Goal: Task Accomplishment & Management: Manage account settings

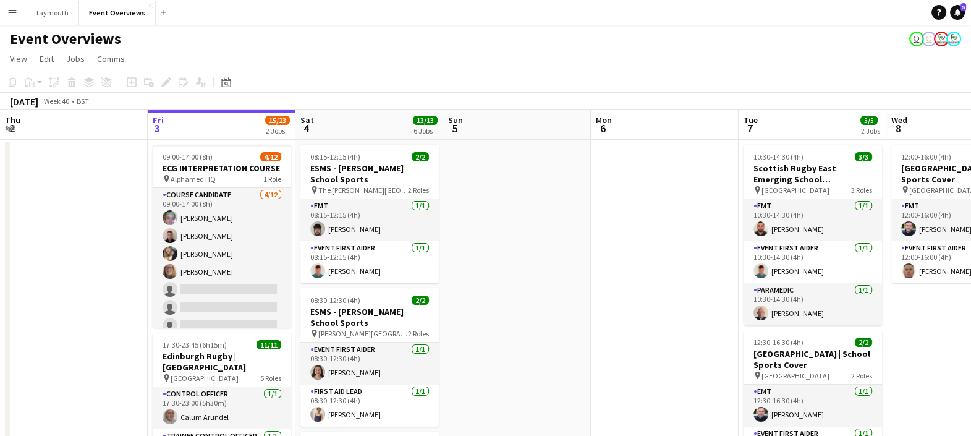
click at [9, 12] on app-icon "Menu" at bounding box center [12, 12] width 10 height 10
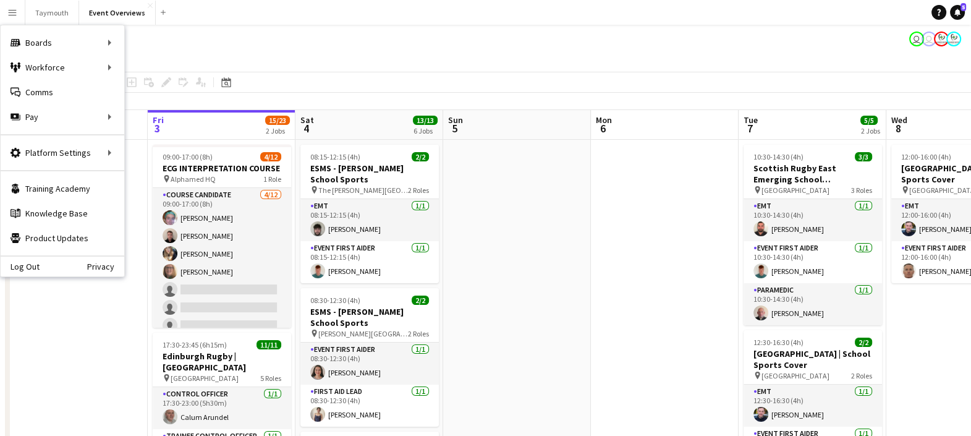
click at [358, 92] on app-toolbar "Copy Paste Paste Ctrl+V Paste with crew Ctrl+Shift+V Paste linked Job [GEOGRAPH…" at bounding box center [485, 82] width 971 height 21
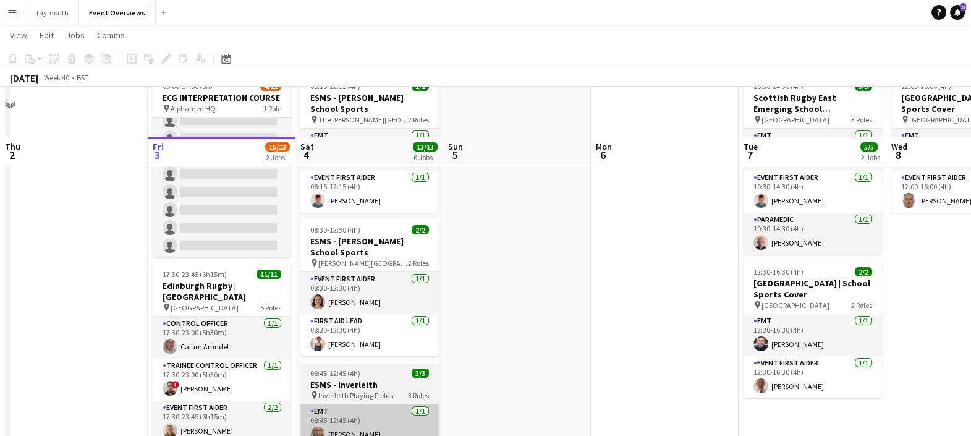
scroll to position [59, 0]
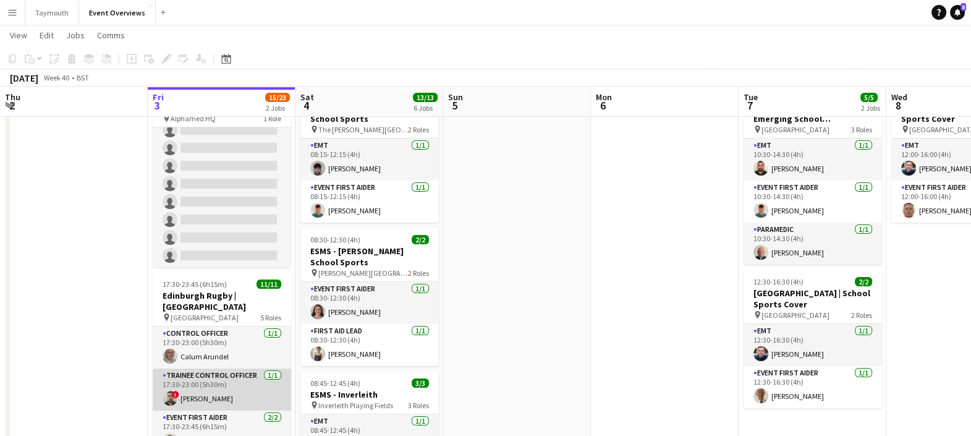
click at [221, 376] on app-card-role "Trainee Control Officer [DATE] 17:30-23:00 (5h30m) ! [PERSON_NAME]" at bounding box center [222, 389] width 138 height 42
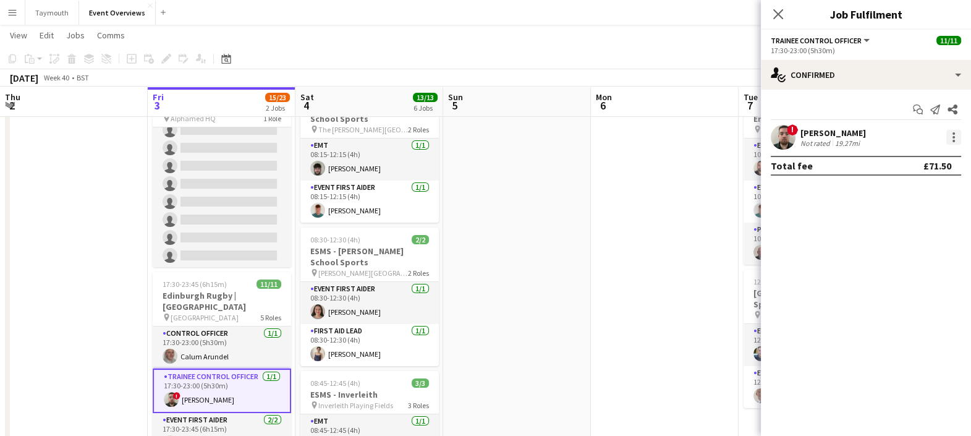
click at [952, 133] on div at bounding box center [953, 133] width 2 height 2
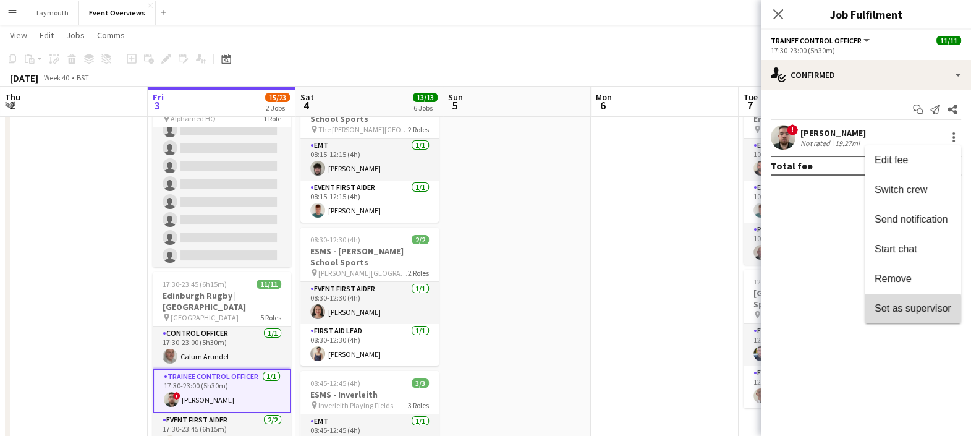
click at [903, 312] on span "Set as supervisor" at bounding box center [912, 308] width 77 height 11
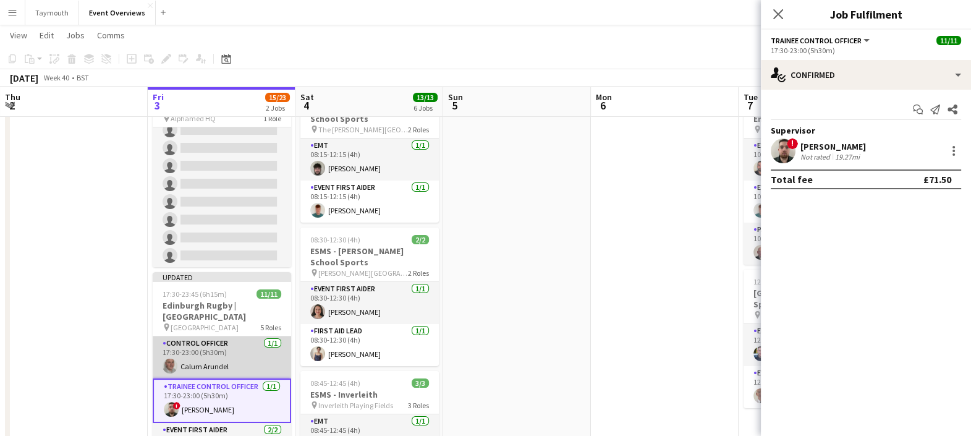
click at [183, 345] on app-card-role "Control Officer [DATE] 17:30-23:00 (5h30m) Calum Arundel" at bounding box center [222, 357] width 138 height 42
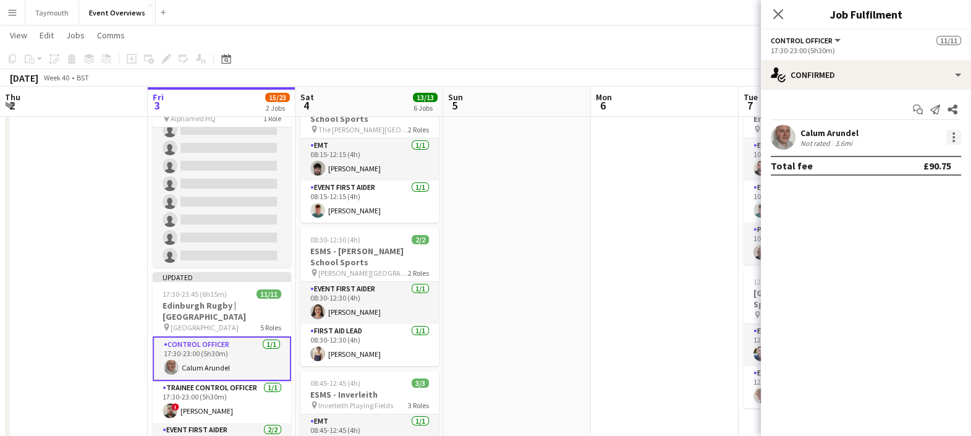
click at [955, 135] on div at bounding box center [953, 137] width 15 height 15
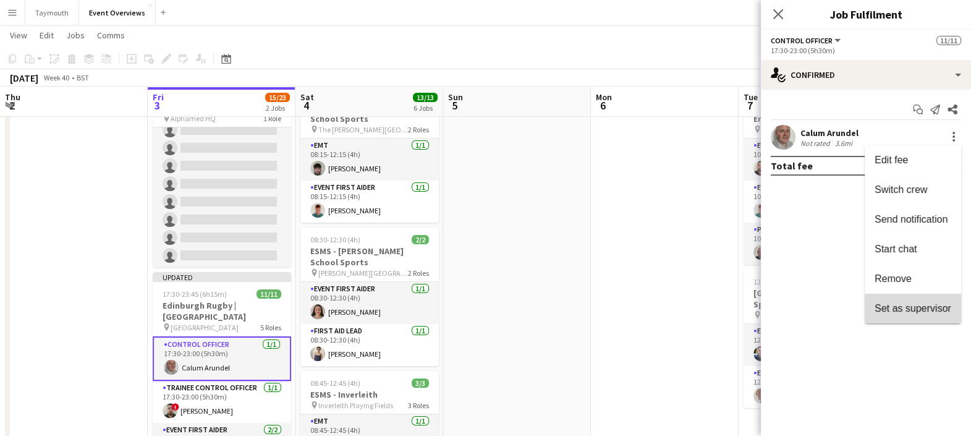
click at [924, 311] on span "Set as supervisor" at bounding box center [912, 308] width 77 height 11
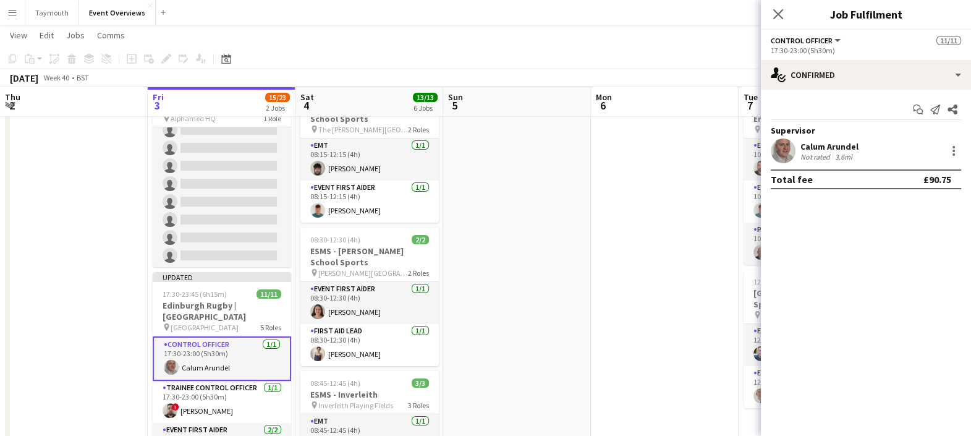
click at [678, 71] on div "[DATE] Week 40 • BST Publish 1 job Revert 1 job" at bounding box center [485, 77] width 971 height 17
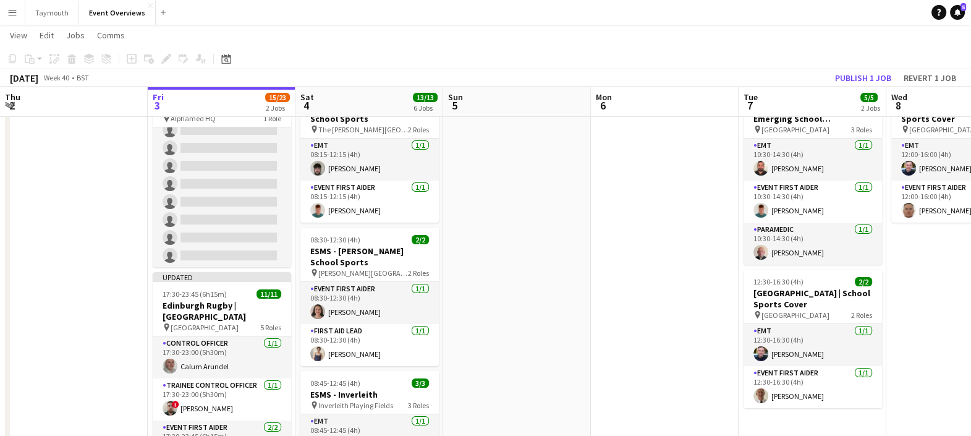
click at [874, 67] on app-toolbar "Copy Paste Paste Ctrl+V Paste with crew Ctrl+Shift+V Paste linked Job [GEOGRAPH…" at bounding box center [485, 58] width 971 height 21
click at [877, 75] on button "Publish 1 job" at bounding box center [863, 78] width 66 height 16
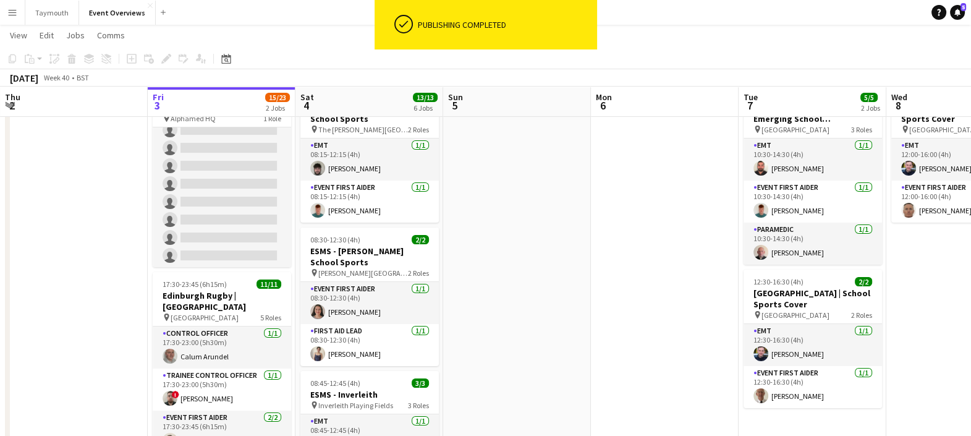
click at [14, 16] on app-icon "Menu" at bounding box center [12, 12] width 10 height 10
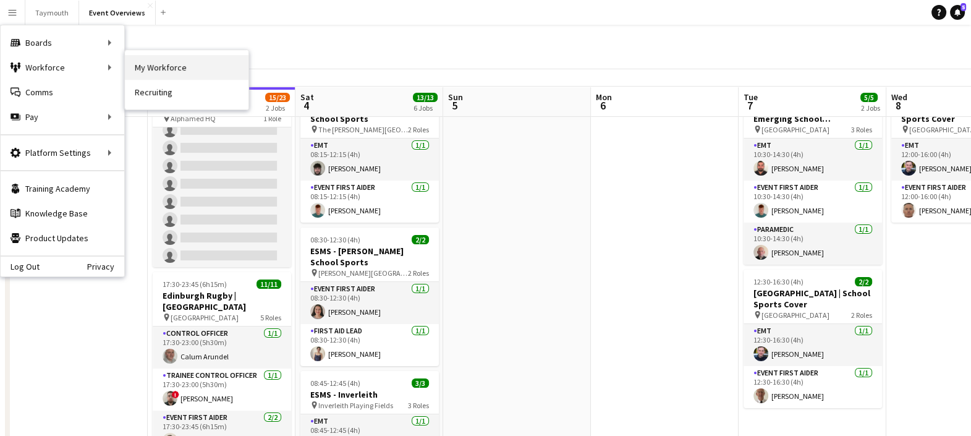
click at [171, 59] on link "My Workforce" at bounding box center [187, 67] width 124 height 25
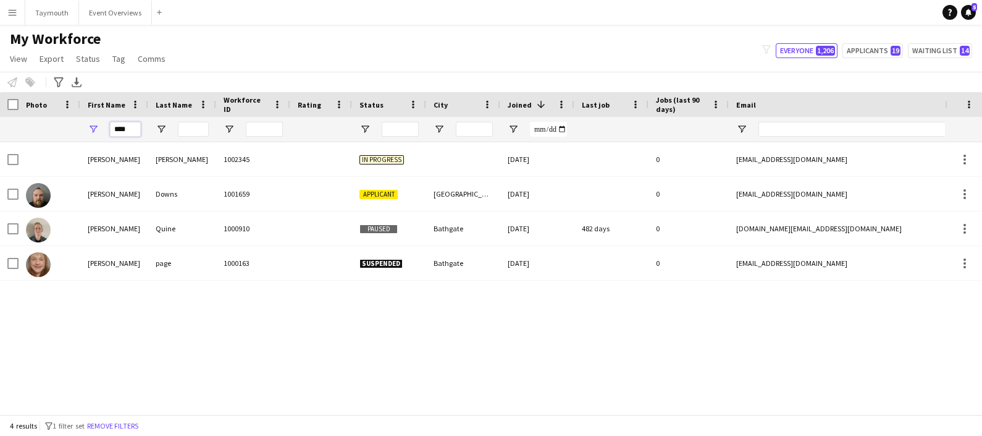
click at [135, 133] on input "****" at bounding box center [125, 129] width 31 height 15
type input "*"
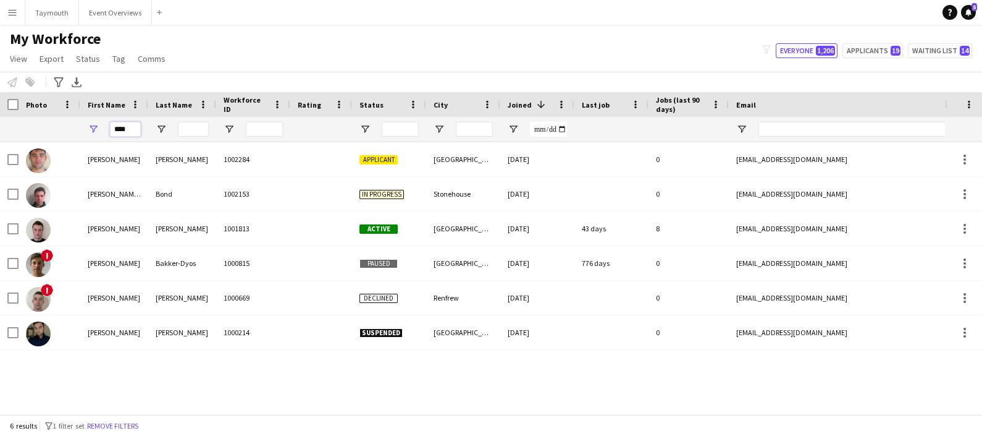
type input "****"
click at [209, 65] on div "My Workforce View Views Default view Active Staff Applications - First Aider Ap…" at bounding box center [491, 51] width 982 height 42
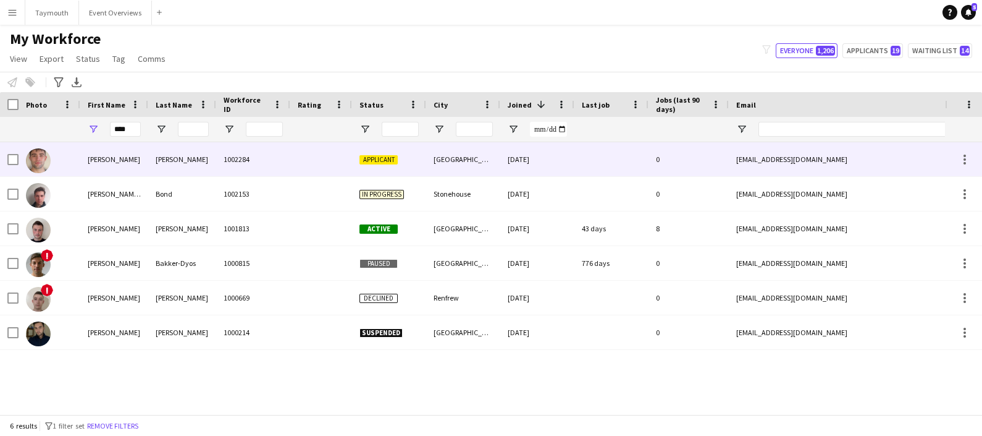
click at [116, 169] on div "[PERSON_NAME]" at bounding box center [114, 159] width 68 height 34
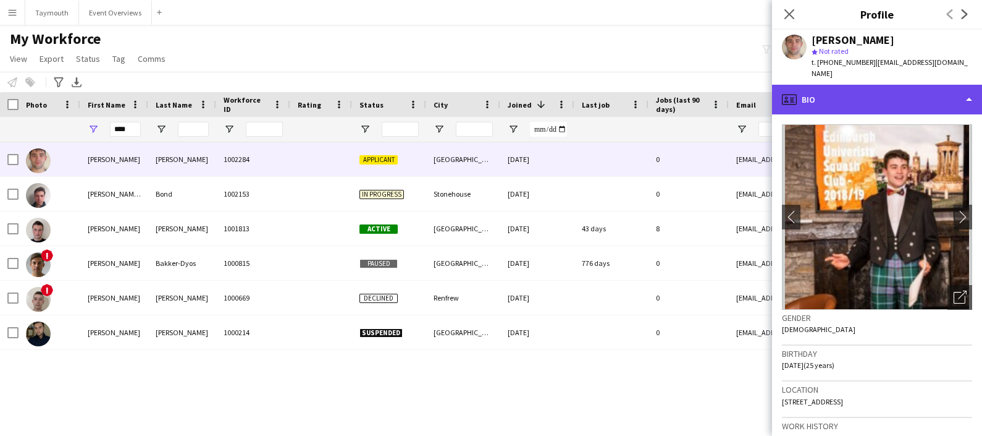
click at [924, 88] on div "profile Bio" at bounding box center [877, 100] width 210 height 30
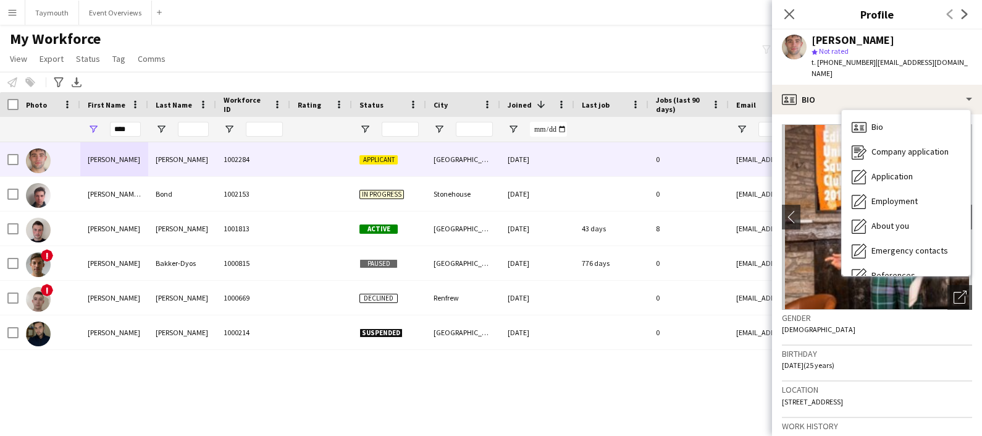
click at [940, 60] on span "| [EMAIL_ADDRESS][DOMAIN_NAME]" at bounding box center [890, 67] width 156 height 20
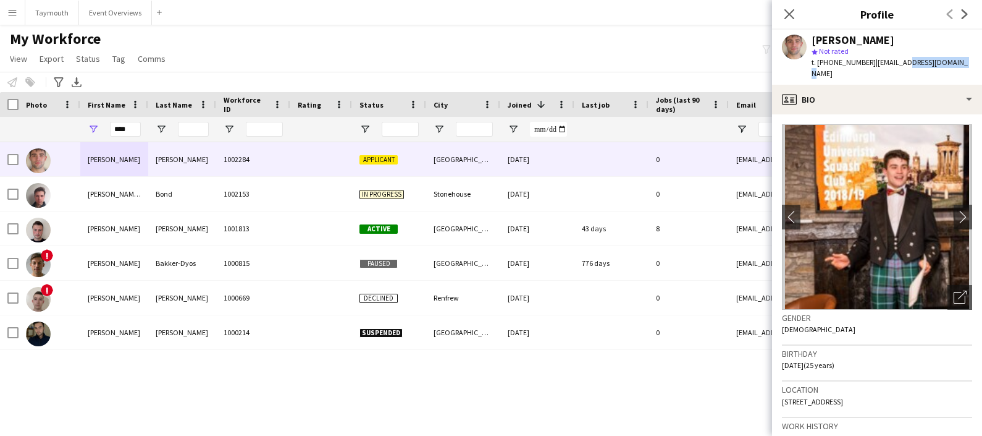
drag, startPoint x: 949, startPoint y: 61, endPoint x: 895, endPoint y: 64, distance: 53.8
click at [895, 64] on span "| [EMAIL_ADDRESS][DOMAIN_NAME]" at bounding box center [890, 67] width 156 height 20
copy span "[EMAIL_ADDRESS][DOMAIN_NAME]"
click at [873, 60] on span "| [EMAIL_ADDRESS][DOMAIN_NAME]" at bounding box center [890, 67] width 156 height 20
drag, startPoint x: 870, startPoint y: 62, endPoint x: 969, endPoint y: 57, distance: 99.6
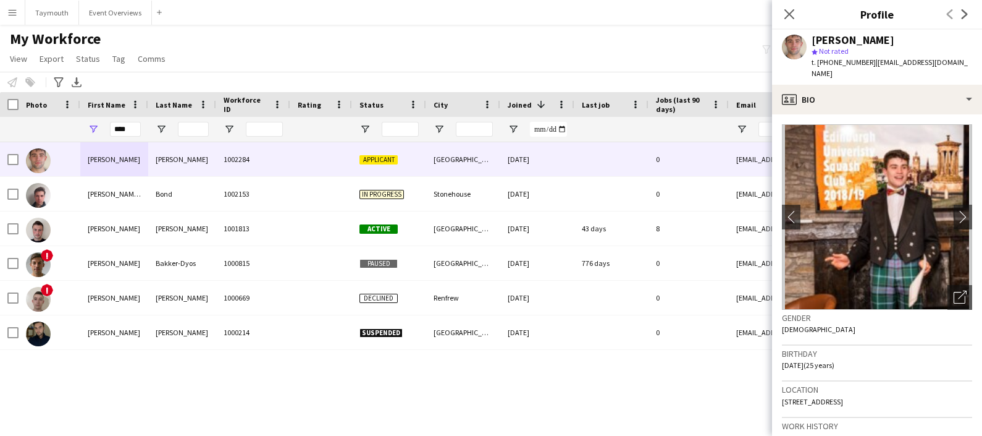
click at [969, 57] on app-profile-header "[PERSON_NAME] star Not rated t. [PHONE_NUMBER] | [EMAIL_ADDRESS][DOMAIN_NAME]" at bounding box center [877, 57] width 210 height 55
copy span "[EMAIL_ADDRESS][DOMAIN_NAME]"
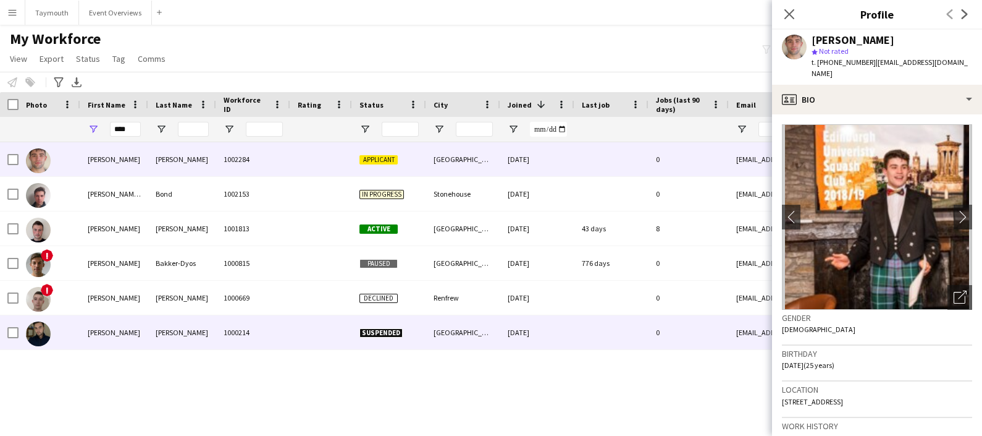
click at [62, 346] on div at bounding box center [50, 332] width 62 height 34
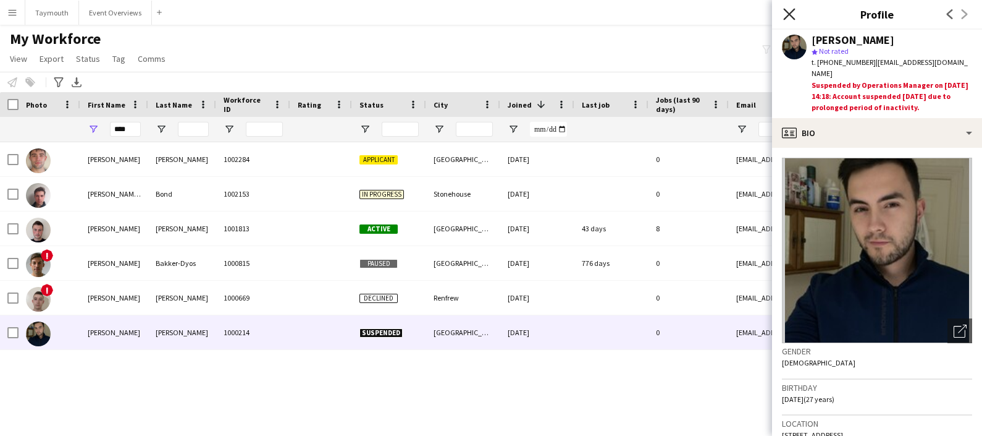
click at [786, 9] on icon at bounding box center [789, 14] width 12 height 12
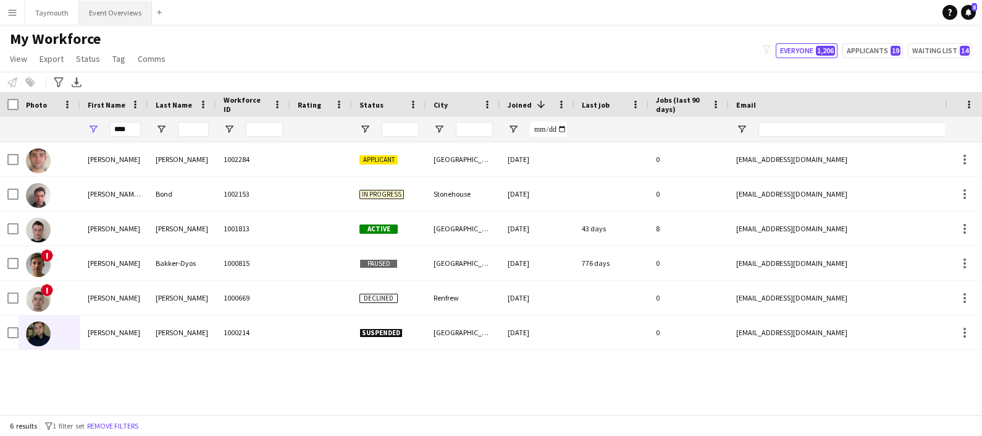
click at [99, 12] on button "Event Overviews Close" at bounding box center [115, 13] width 73 height 24
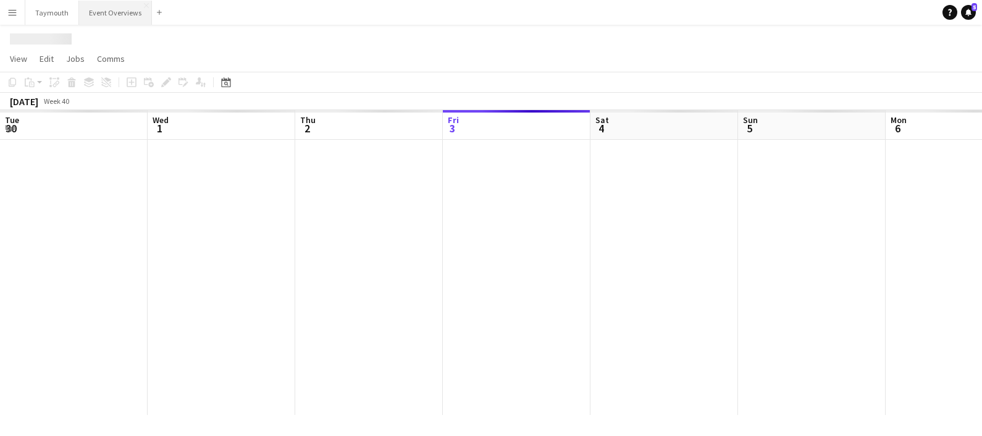
scroll to position [0, 295]
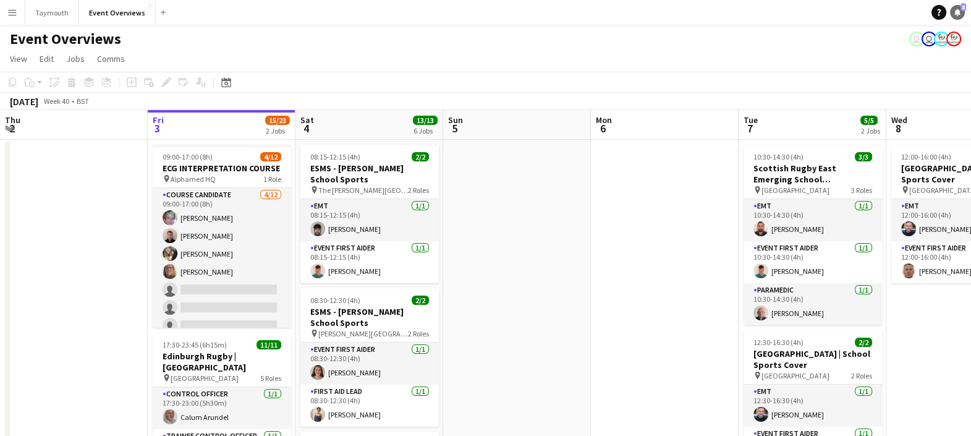
click at [958, 12] on icon at bounding box center [957, 12] width 6 height 6
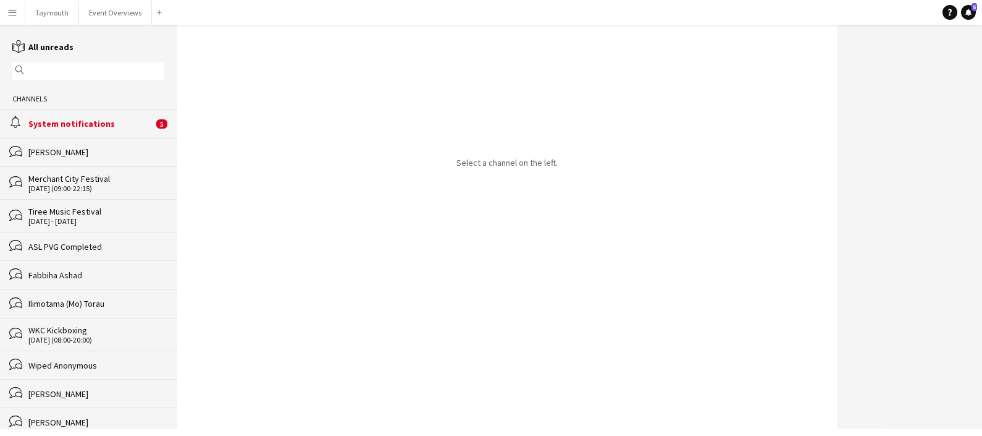
click at [75, 130] on div "alarm System notifications 5" at bounding box center [88, 123] width 177 height 28
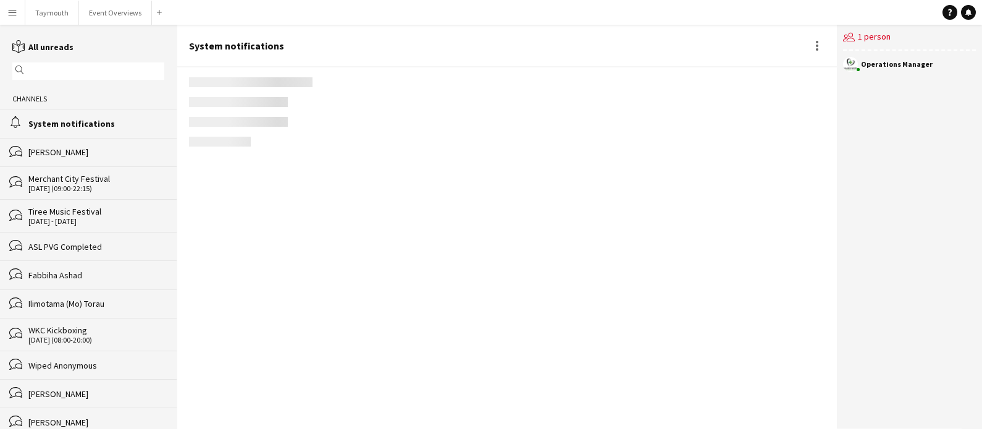
scroll to position [1675, 0]
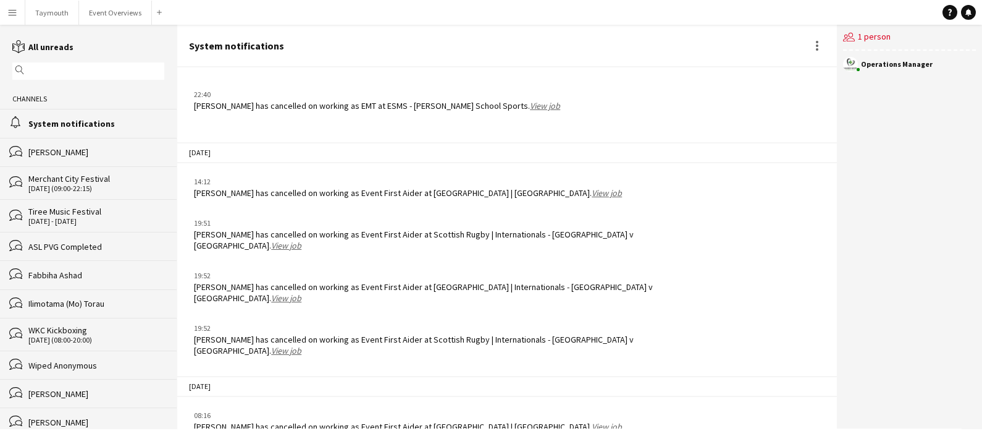
click at [592, 421] on link "View job" at bounding box center [607, 426] width 30 height 11
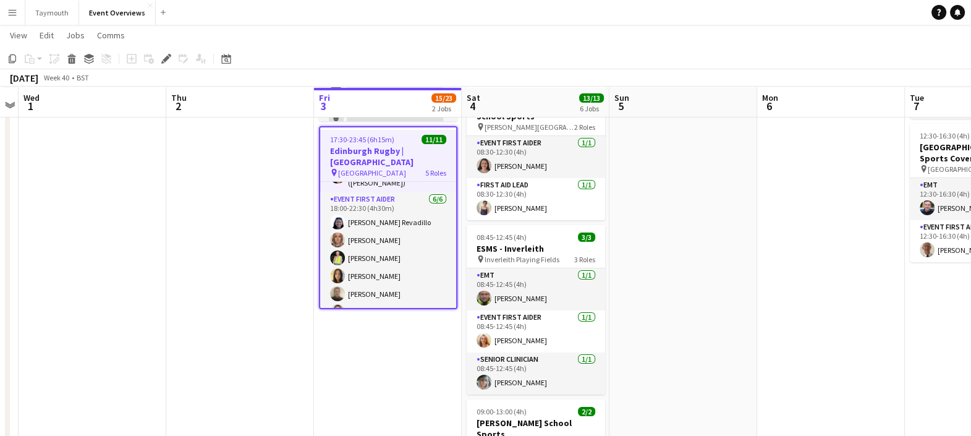
scroll to position [207, 0]
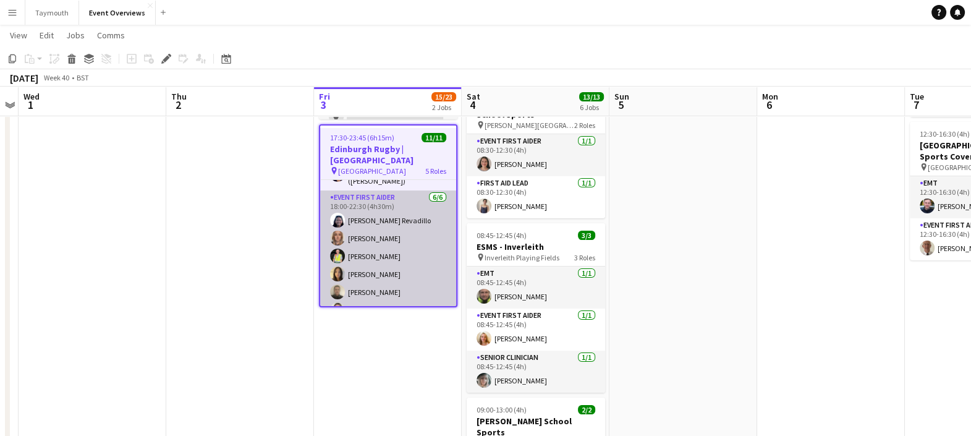
click at [412, 279] on app-card-role "Event First Aider [DATE] 18:00-22:30 (4h30m) [PERSON_NAME] [PERSON_NAME] [PERSO…" at bounding box center [388, 256] width 136 height 132
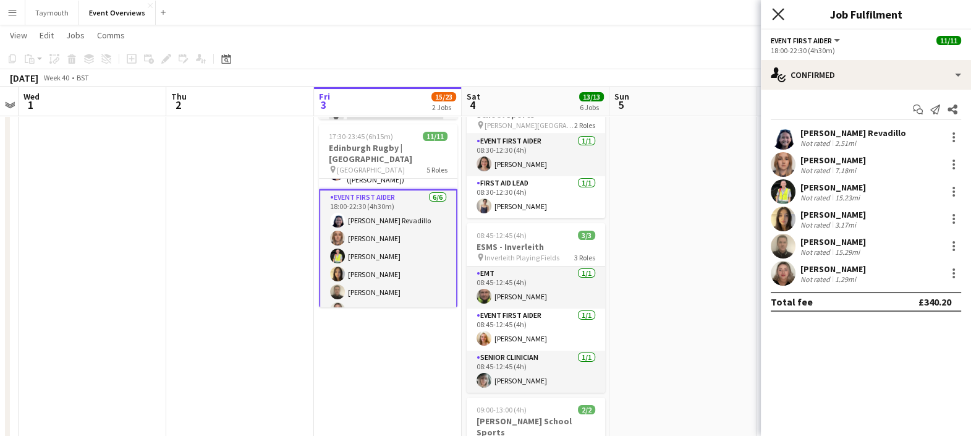
click at [774, 16] on icon at bounding box center [778, 14] width 12 height 12
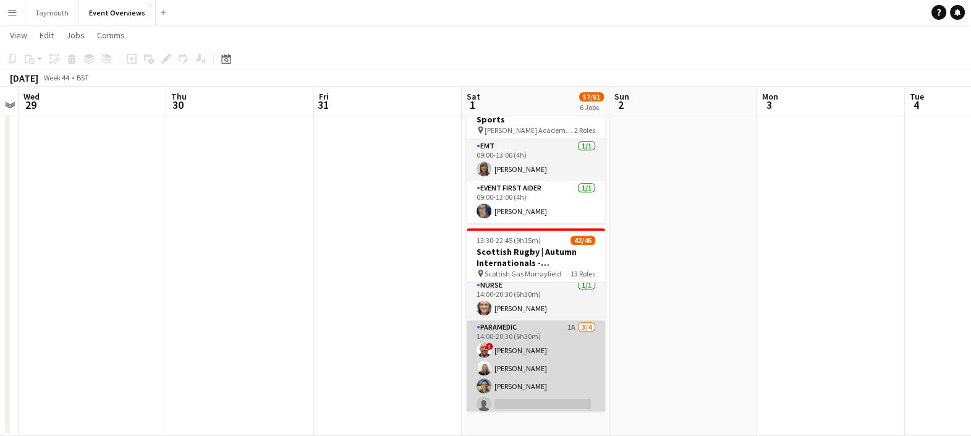
scroll to position [566, 0]
click at [559, 373] on app-card-role "Paramedic 1A [DATE] 14:00-20:30 (6h30m) ! [PERSON_NAME] [PERSON_NAME] [PERSON_N…" at bounding box center [535, 367] width 138 height 96
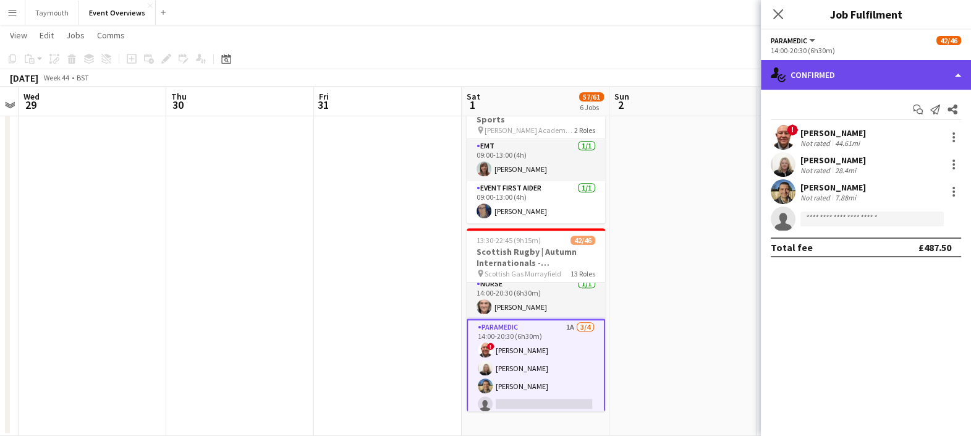
click at [865, 75] on div "single-neutral-actions-check-2 Confirmed" at bounding box center [865, 75] width 210 height 30
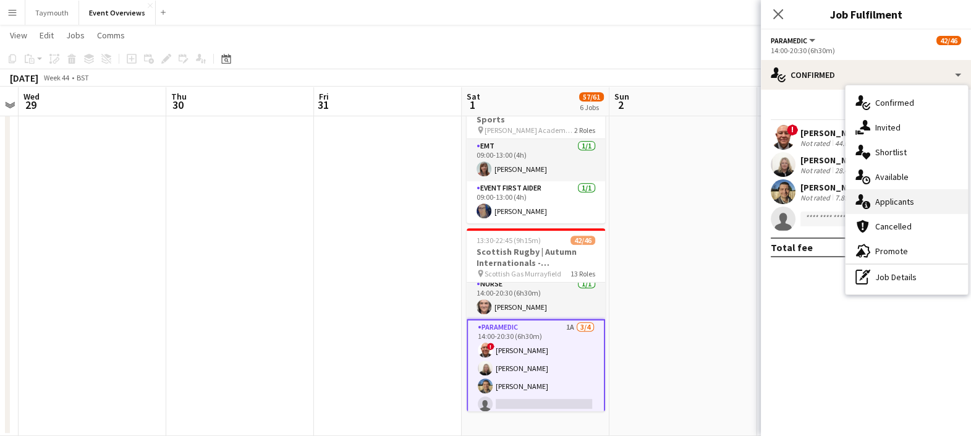
click at [891, 198] on span "Applicants" at bounding box center [894, 201] width 39 height 11
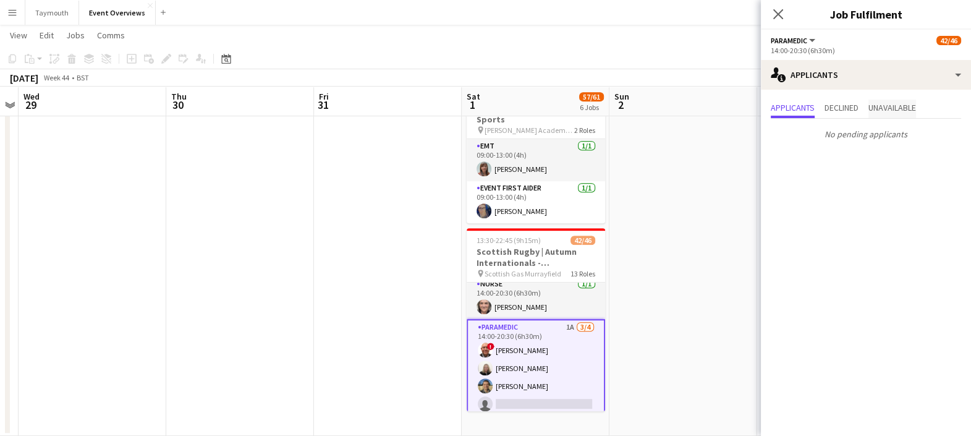
click at [883, 112] on span "Unavailable" at bounding box center [892, 107] width 48 height 9
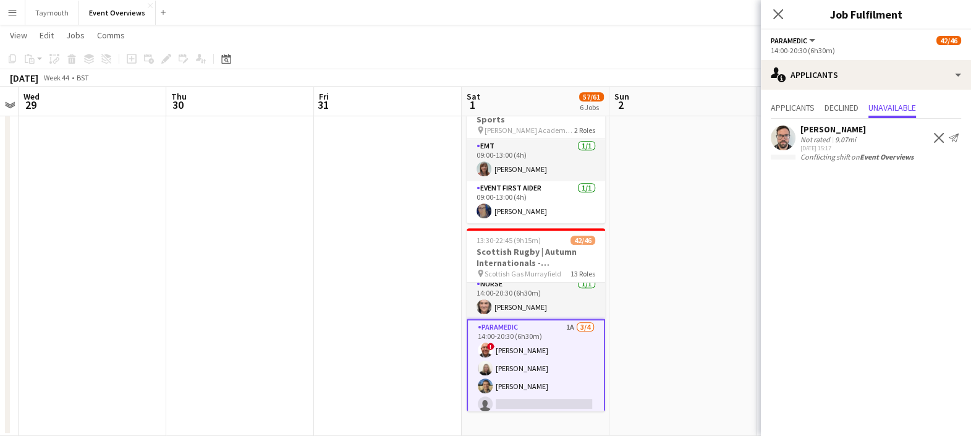
click at [772, 5] on div "Close pop-in" at bounding box center [777, 14] width 35 height 28
click at [778, 13] on icon at bounding box center [778, 14] width 12 height 12
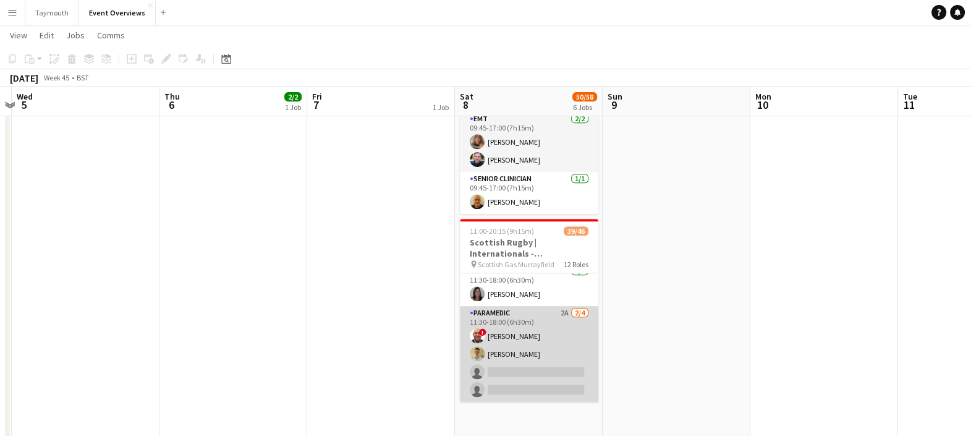
scroll to position [0, 431]
drag, startPoint x: 787, startPoint y: 221, endPoint x: 504, endPoint y: 350, distance: 311.3
click at [504, 350] on app-card-role "Paramedic 2A [DATE] 11:30-18:00 (6h30m) ! [PERSON_NAME] [PERSON_NAME] single-ne…" at bounding box center [529, 354] width 138 height 96
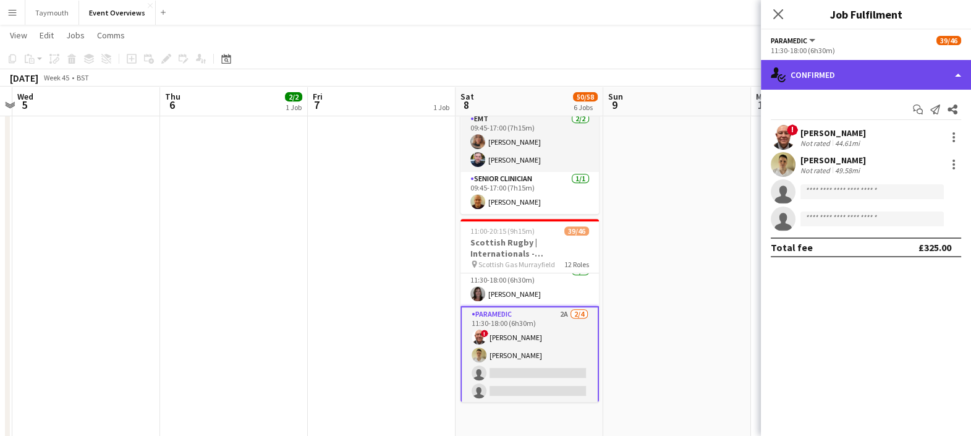
click at [831, 76] on div "single-neutral-actions-check-2 Confirmed" at bounding box center [865, 75] width 210 height 30
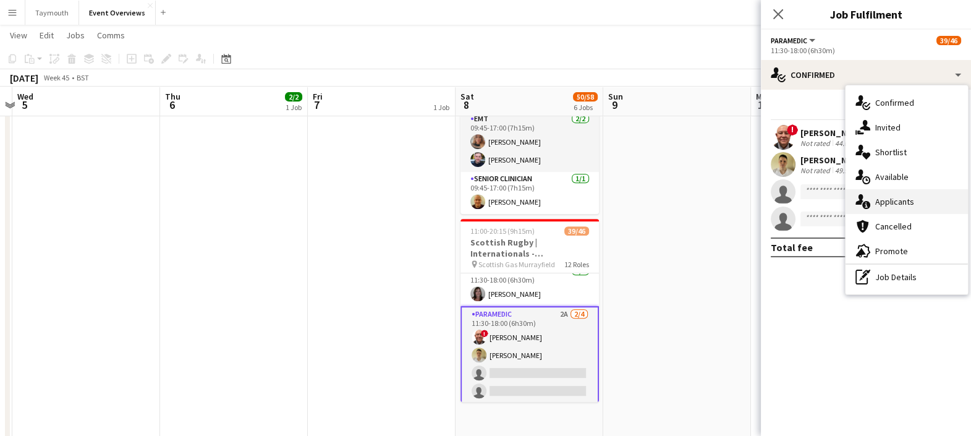
click at [886, 193] on div "single-neutral-actions-information Applicants" at bounding box center [906, 201] width 122 height 25
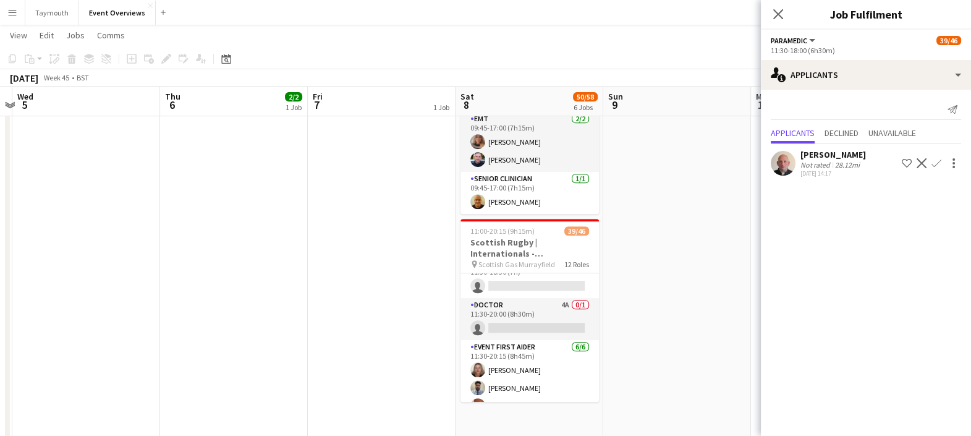
scroll to position [680, 0]
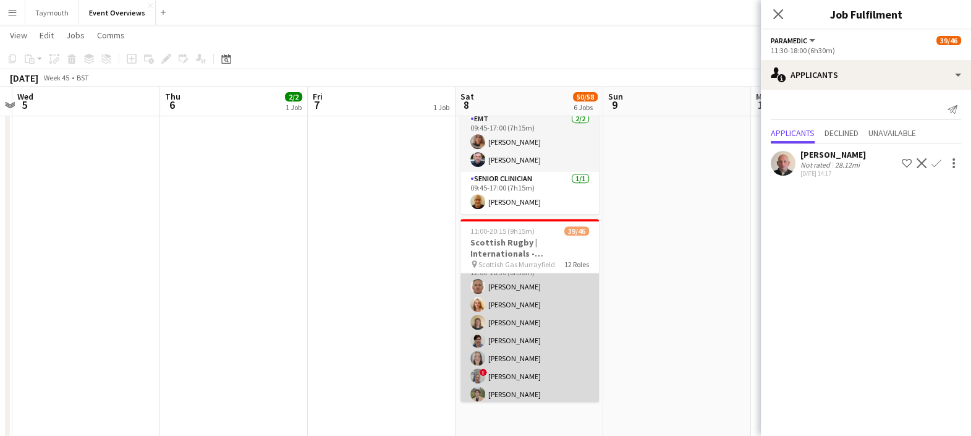
click at [512, 324] on app-card-role "Event First Aider 20A [DATE] 12:00-18:30 (6h30m) [PERSON_NAME] [PERSON_NAME] [P…" at bounding box center [529, 357] width 138 height 203
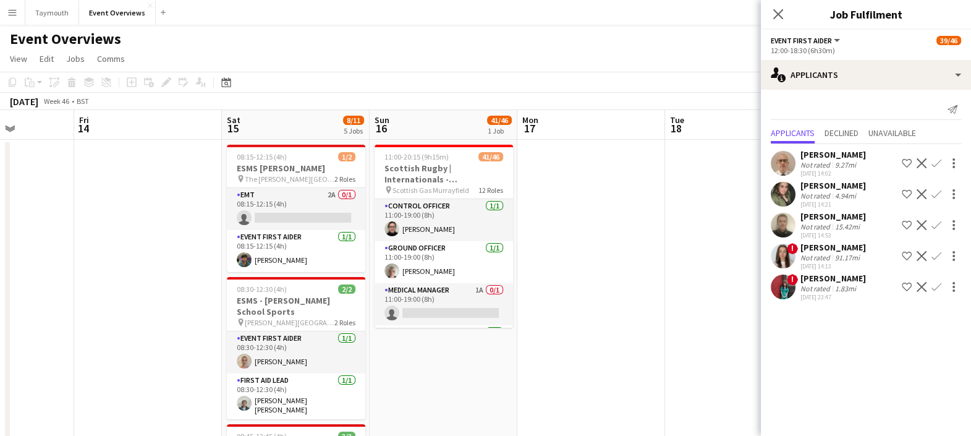
scroll to position [0, 517]
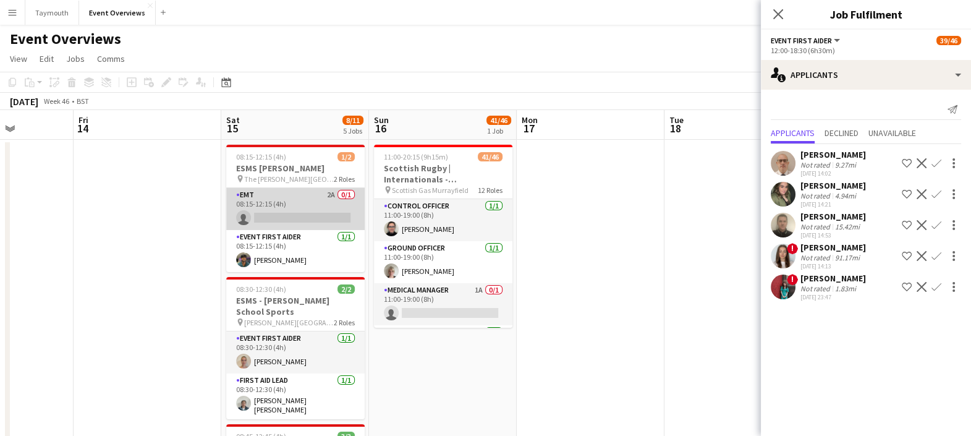
click at [287, 203] on app-card-role "EMT 2A 0/1 08:15-12:15 (4h) single-neutral-actions" at bounding box center [295, 209] width 138 height 42
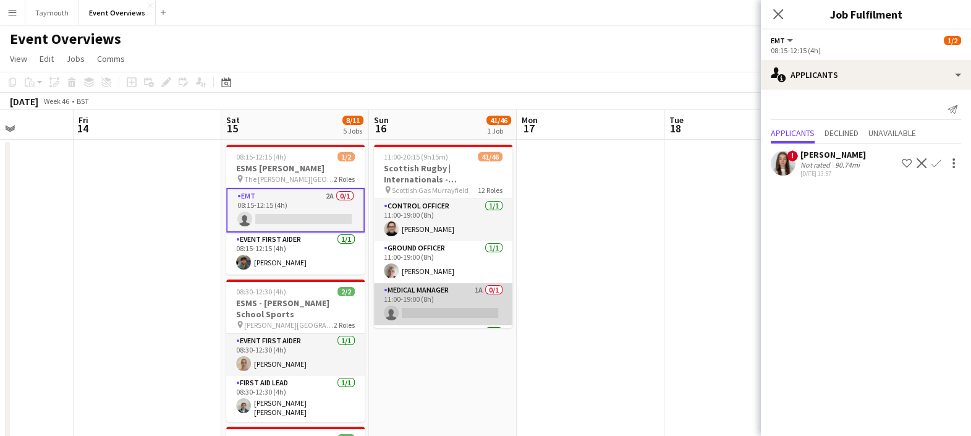
click at [424, 314] on app-card-role "Medical Manager 1A 0/1 11:00-19:00 (8h) single-neutral-actions" at bounding box center [443, 304] width 138 height 42
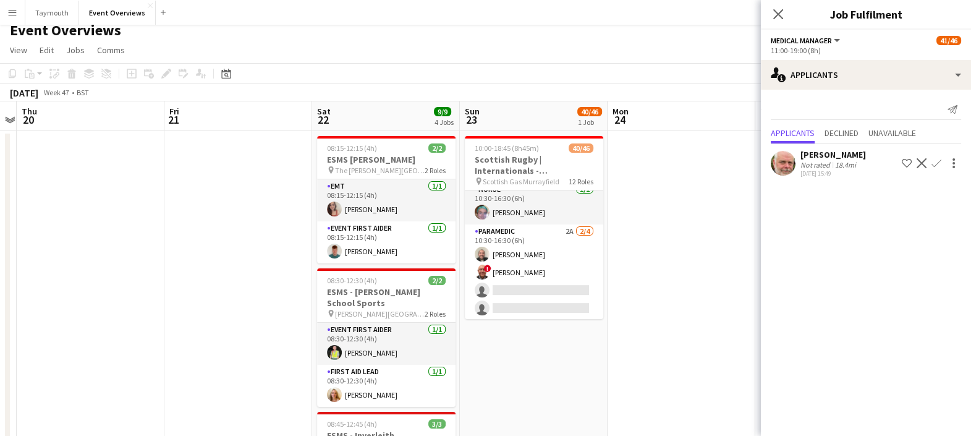
scroll to position [566, 0]
click at [549, 283] on app-card-role "Paramedic 2A [DATE] 10:30-16:30 (6h) [PERSON_NAME] ! [PERSON_NAME] single-neutr…" at bounding box center [534, 274] width 138 height 96
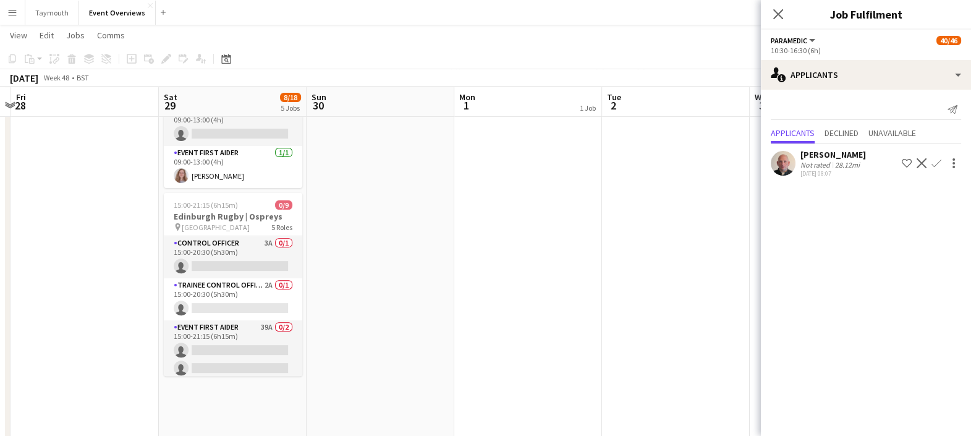
scroll to position [548, 0]
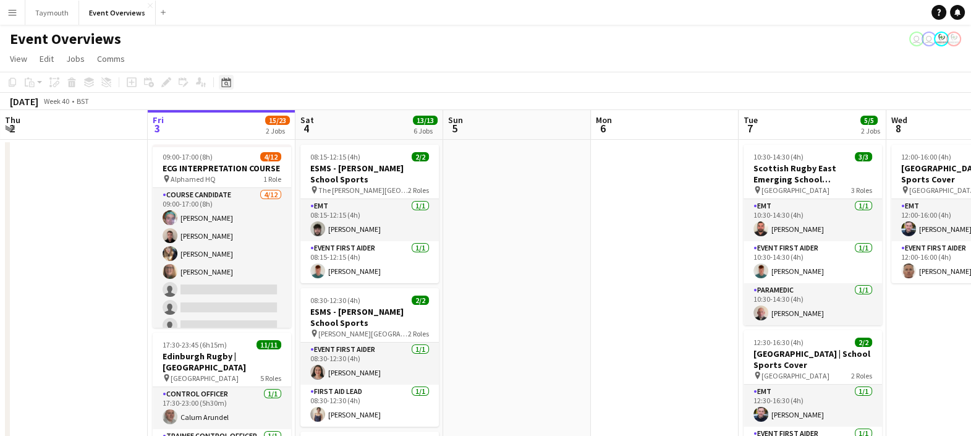
click at [230, 82] on div "Date picker" at bounding box center [226, 82] width 15 height 15
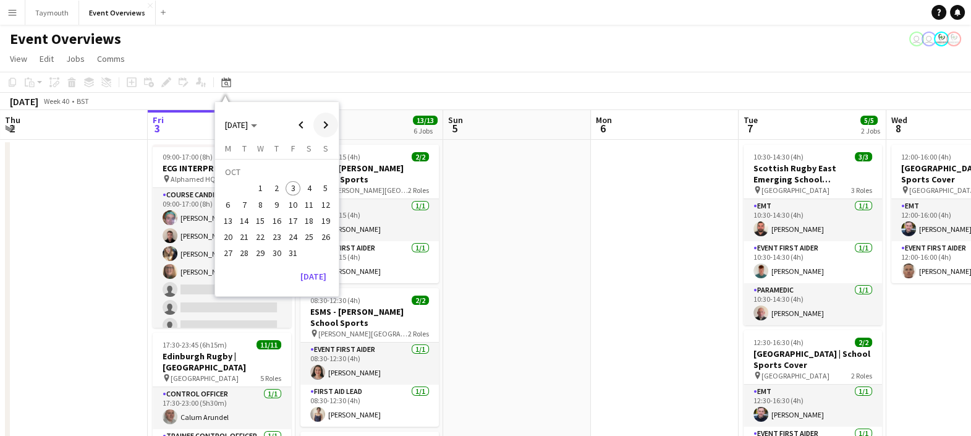
click at [318, 127] on span "Next month" at bounding box center [325, 124] width 25 height 25
click at [261, 256] on span "31" at bounding box center [260, 253] width 15 height 15
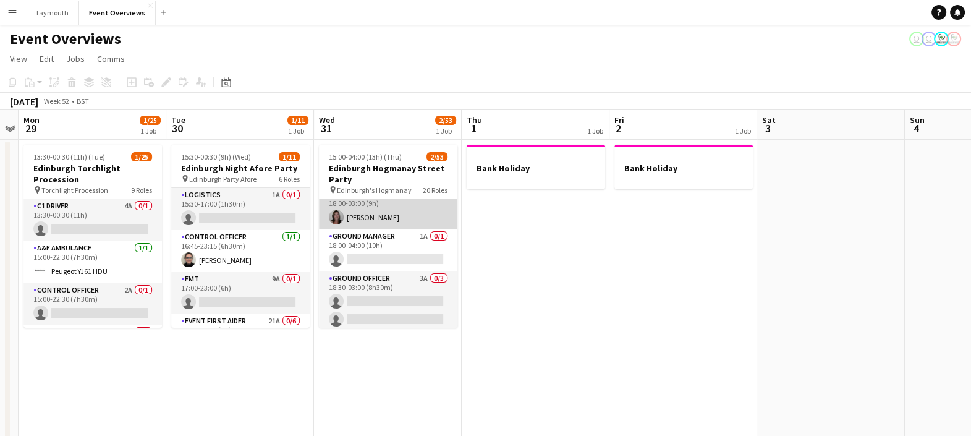
scroll to position [120, 0]
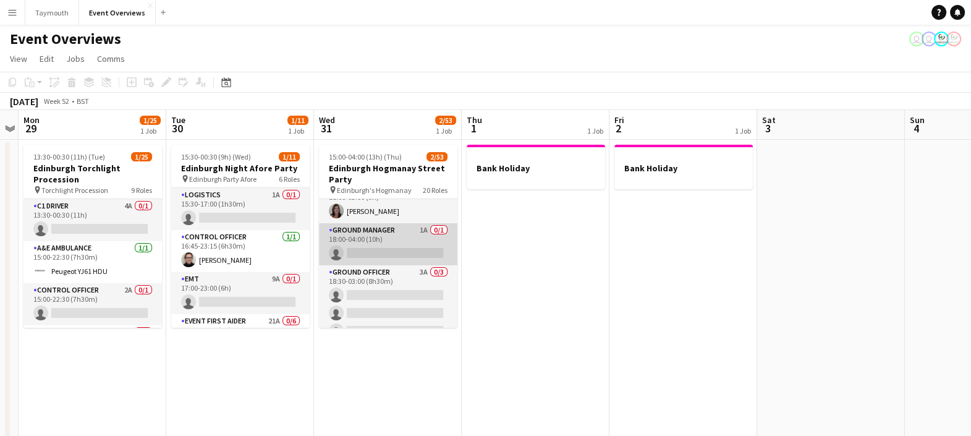
click at [395, 237] on app-card-role "Ground Manager 1A 0/1 18:00-04:00 (10h) single-neutral-actions" at bounding box center [388, 244] width 138 height 42
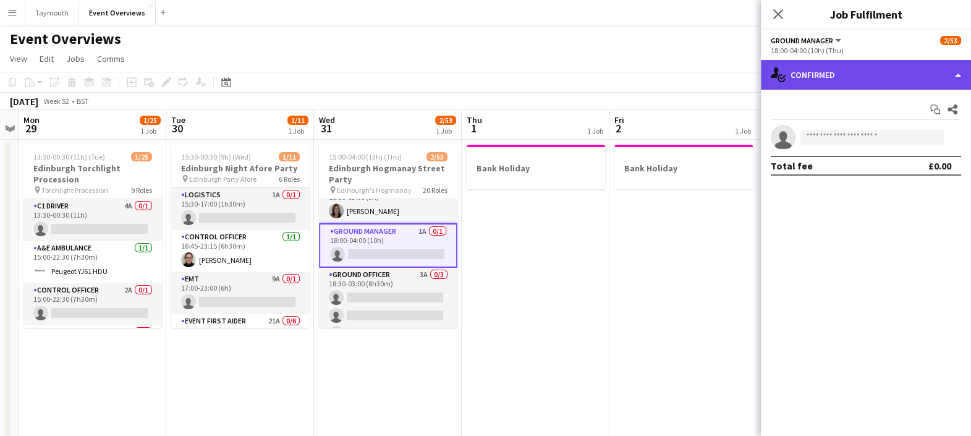
click at [832, 75] on div "single-neutral-actions-check-2 Confirmed" at bounding box center [865, 75] width 210 height 30
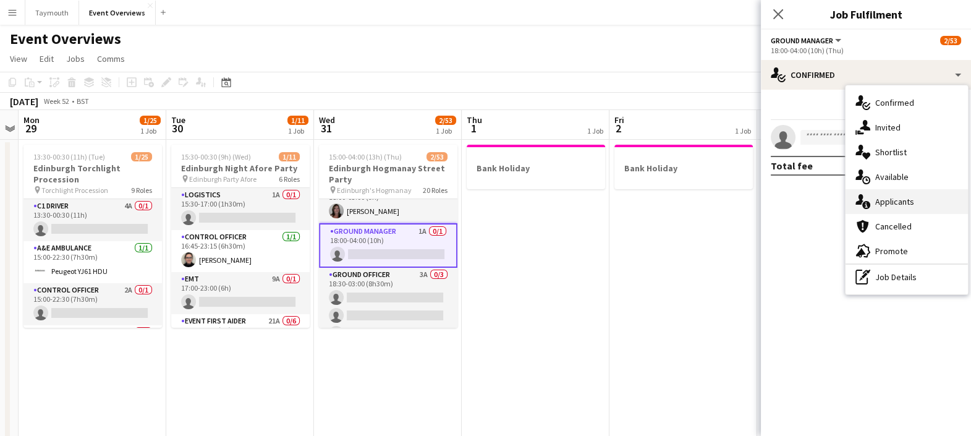
click at [877, 209] on div "single-neutral-actions-information Applicants" at bounding box center [906, 201] width 122 height 25
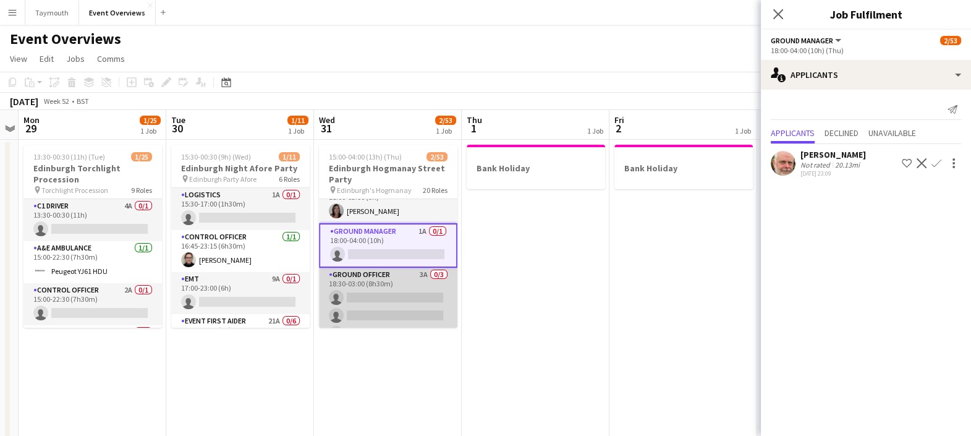
click at [405, 269] on app-card-role "Ground Officer 3A 0/3 18:30-03:00 (8h30m) single-neutral-actions single-neutral…" at bounding box center [388, 306] width 138 height 78
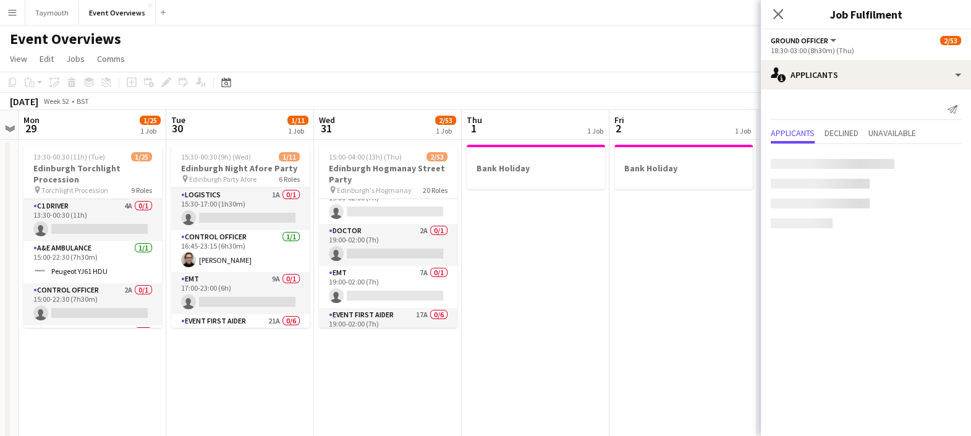
scroll to position [295, 0]
